Goal: Information Seeking & Learning: Learn about a topic

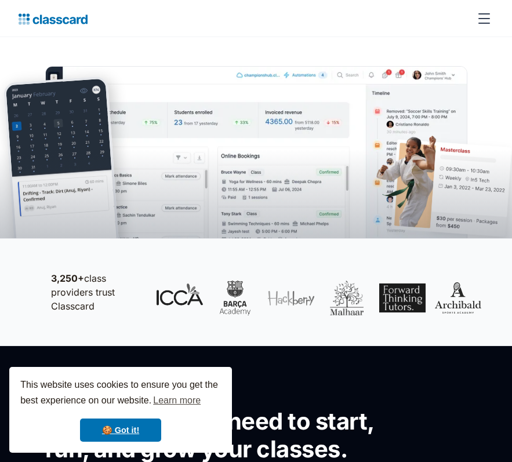
scroll to position [242, 0]
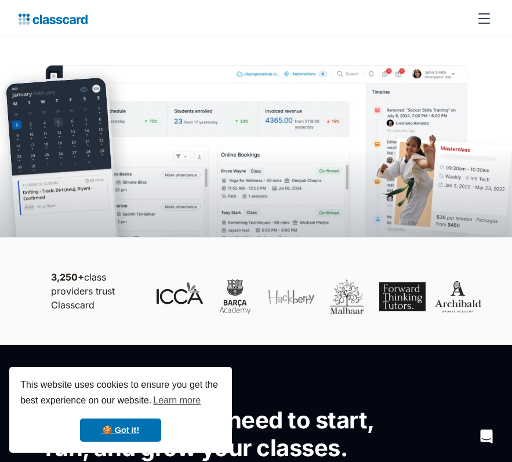
click at [483, 17] on div "menu" at bounding box center [485, 19] width 28 height 28
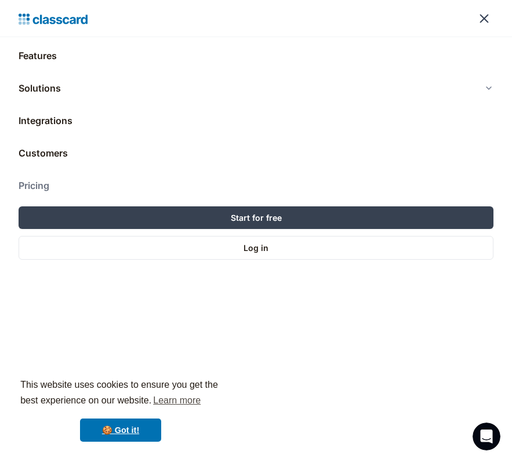
scroll to position [0, 0]
click at [38, 191] on link "Pricing" at bounding box center [256, 186] width 475 height 28
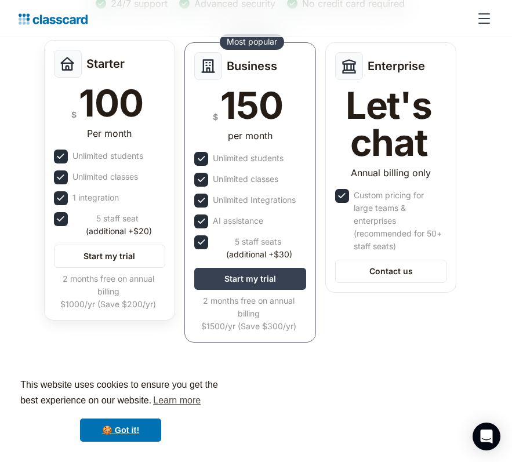
scroll to position [182, 0]
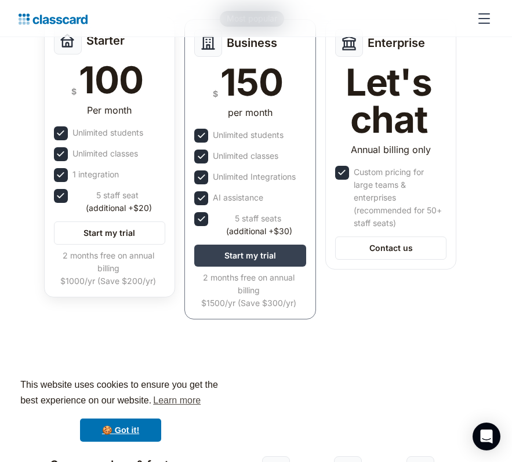
click at [60, 196] on img at bounding box center [61, 196] width 12 height 12
